Goal: Information Seeking & Learning: Check status

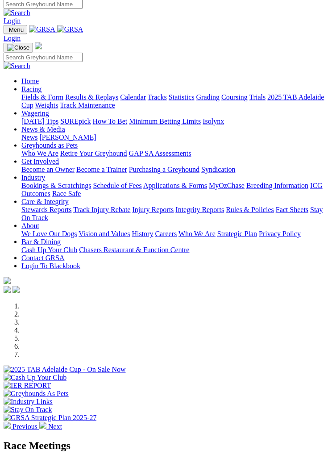
scroll to position [4, 0]
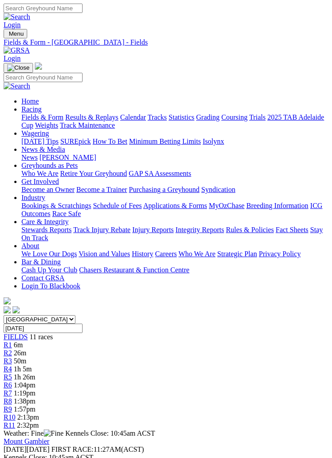
click at [7, 36] on img "Toggle navigation" at bounding box center [7, 36] width 0 height 0
click at [91, 121] on link "Results & Replays" at bounding box center [91, 117] width 53 height 8
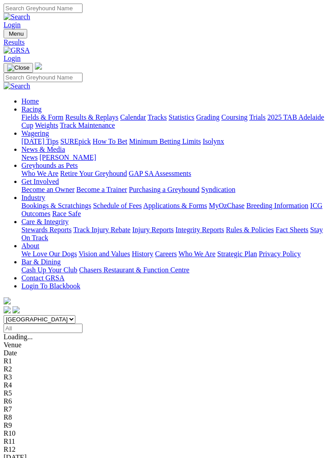
click at [83, 324] on input "Select date" at bounding box center [43, 328] width 79 height 9
click at [83, 324] on input "Today, 24 Aug 2025" at bounding box center [43, 328] width 79 height 9
click at [83, 324] on input "Yesterday, 23 Aug 2025" at bounding box center [43, 328] width 79 height 9
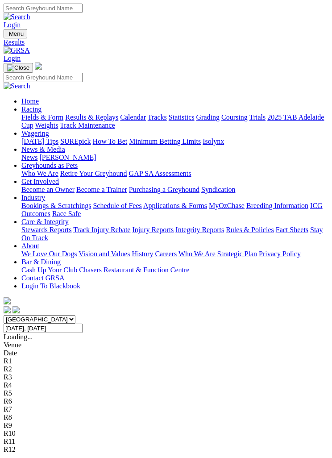
type input "Today, 24 Aug 2025"
